Goal: Navigation & Orientation: Find specific page/section

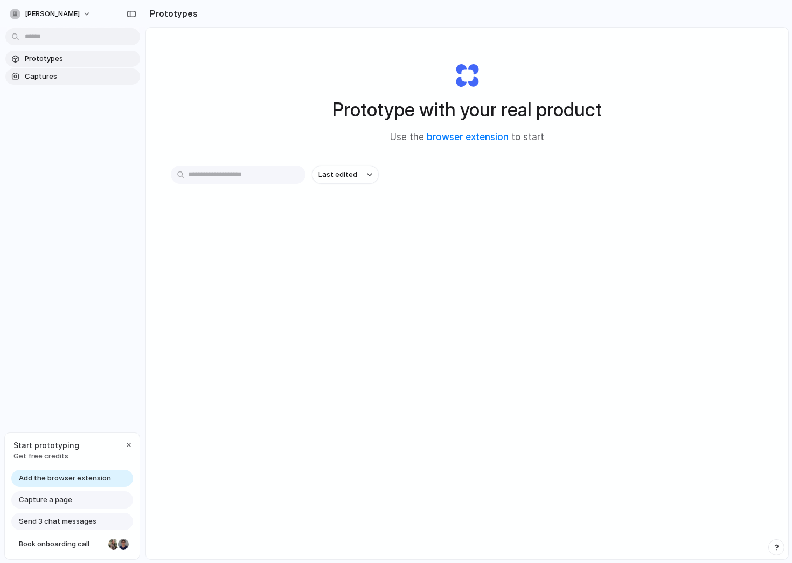
click at [56, 72] on span "Captures" at bounding box center [80, 76] width 111 height 11
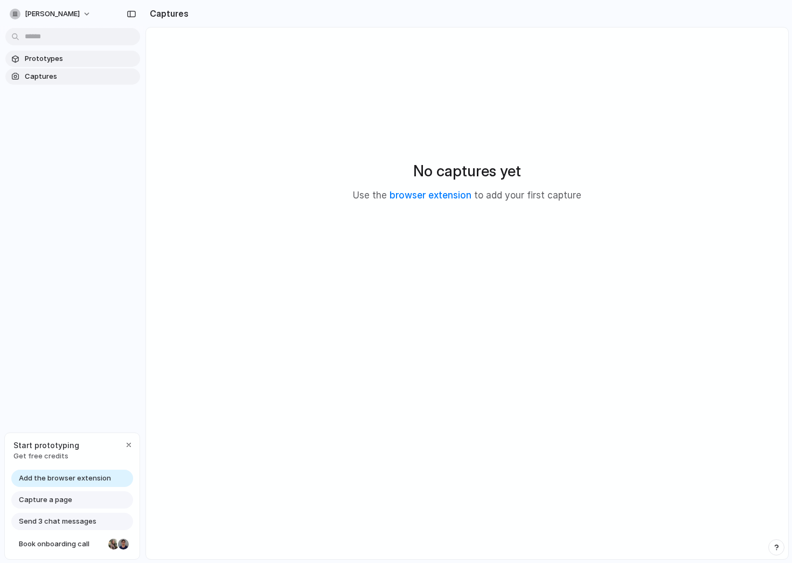
click at [50, 60] on span "Prototypes" at bounding box center [80, 58] width 111 height 11
